Goal: Use online tool/utility: Utilize a website feature to perform a specific function

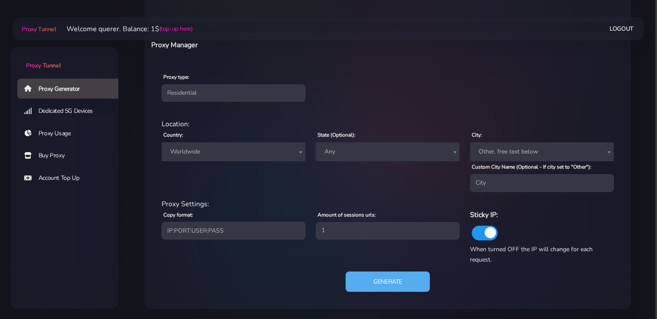
click at [242, 147] on span "Worldwide" at bounding box center [234, 152] width 134 height 12
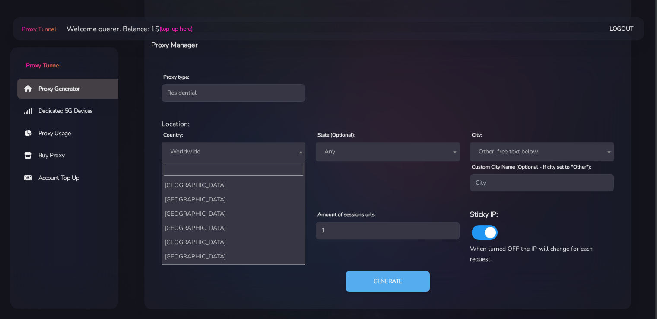
scroll to position [86, 0]
type input "n"
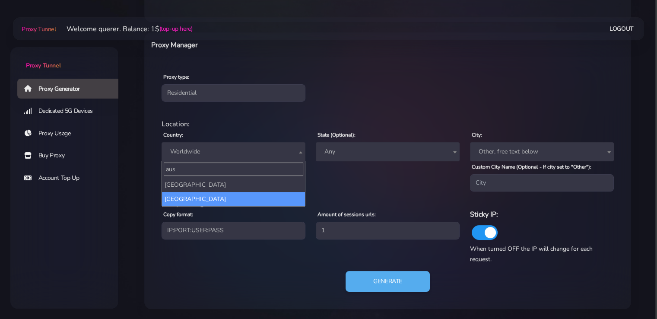
type input "aus"
select select "AU"
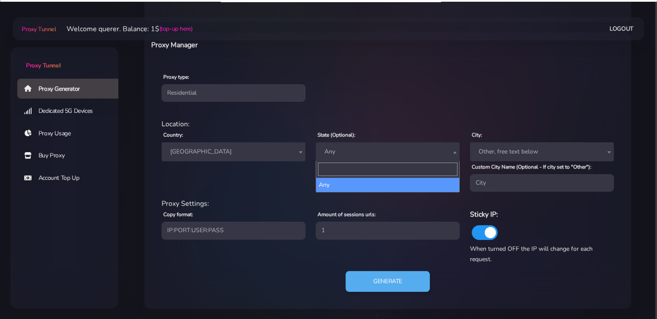
click at [360, 151] on span "Any" at bounding box center [388, 152] width 134 height 12
click at [351, 144] on span "Any" at bounding box center [388, 151] width 144 height 19
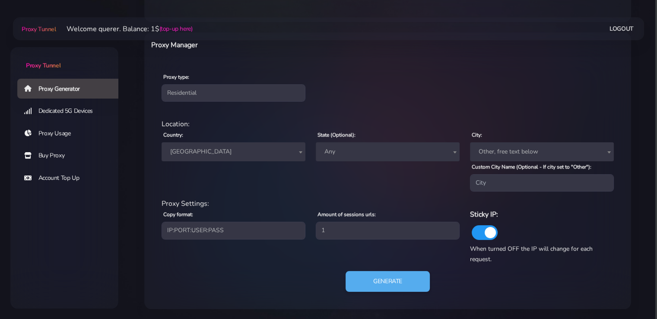
click at [353, 149] on span "Any" at bounding box center [388, 152] width 134 height 12
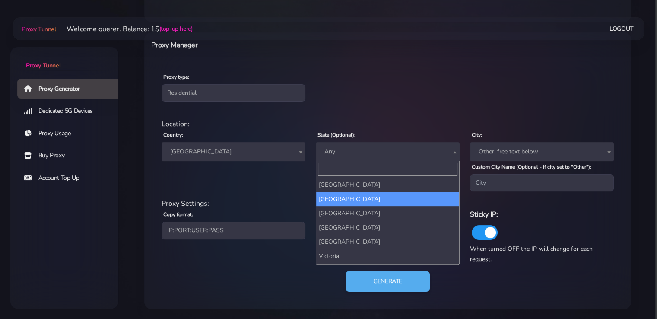
scroll to position [41, 0]
select select "[GEOGRAPHIC_DATA]"
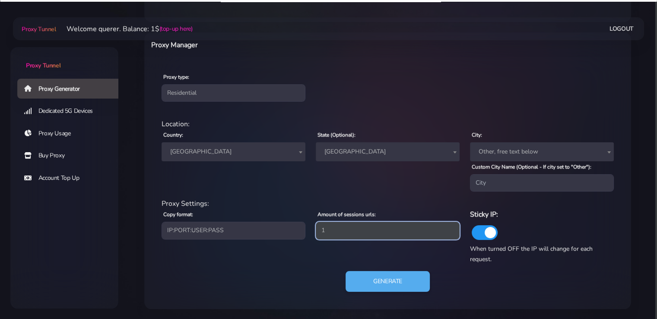
drag, startPoint x: 352, startPoint y: 232, endPoint x: 339, endPoint y: 232, distance: 13.0
click at [339, 232] on input "1" at bounding box center [388, 230] width 144 height 17
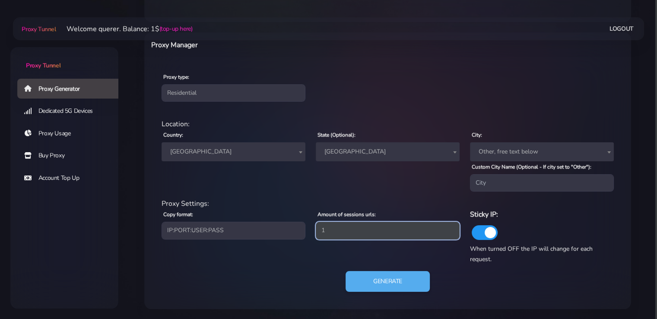
drag, startPoint x: 339, startPoint y: 232, endPoint x: 273, endPoint y: 232, distance: 65.7
click at [266, 232] on div "Proxy Settings: Copy format: IP:PORT:USER:PASS USER:PASS@IP:PORT PORT:IP:USER:[…" at bounding box center [387, 231] width 463 height 66
type input "5"
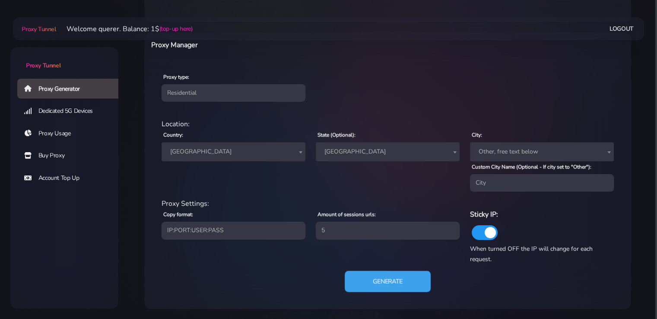
click at [380, 274] on button "Generate" at bounding box center [388, 281] width 86 height 21
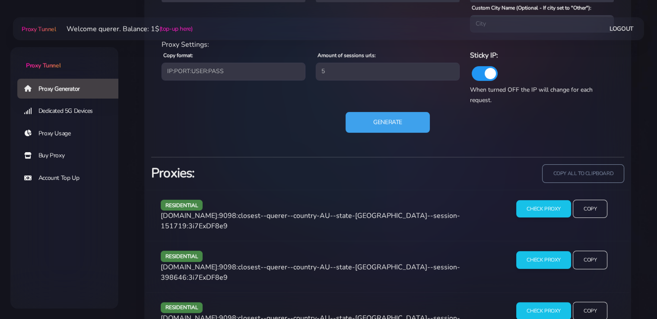
scroll to position [485, 0]
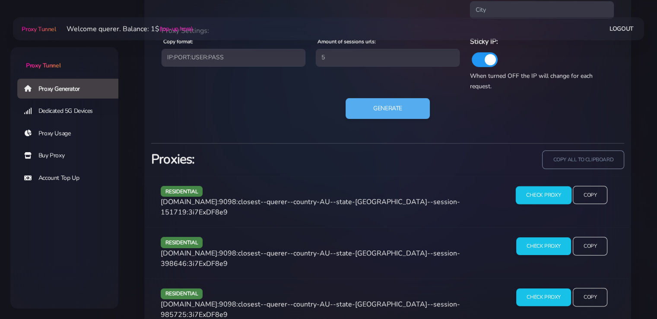
click at [524, 197] on input "Check Proxy" at bounding box center [544, 195] width 56 height 18
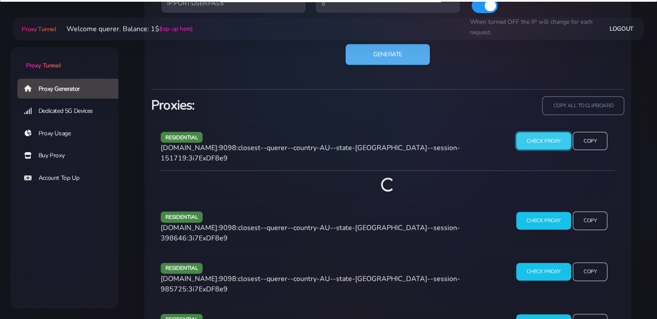
scroll to position [603, 0]
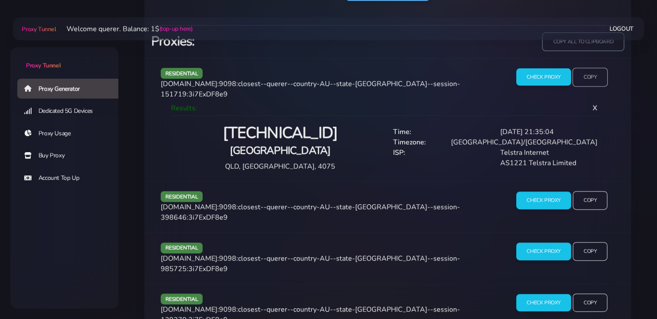
click at [588, 71] on input "Copy" at bounding box center [590, 76] width 35 height 19
drag, startPoint x: 47, startPoint y: 229, endPoint x: 76, endPoint y: 210, distance: 34.4
click at [47, 229] on div "Proxy Generator Dedicated 5G Devices Proxy Usage Buy Proxy Account Top Up" at bounding box center [64, 159] width 108 height 163
click at [583, 73] on input "Copy" at bounding box center [590, 76] width 35 height 19
